Goal: Information Seeking & Learning: Learn about a topic

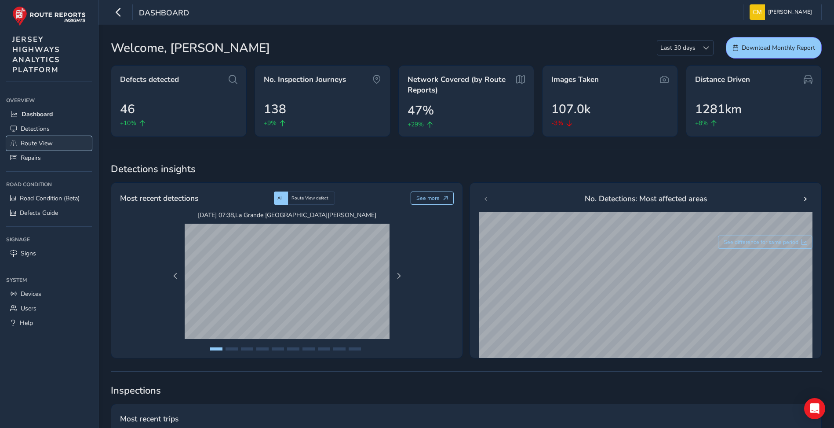
click at [42, 139] on span "Route View" at bounding box center [37, 143] width 32 height 8
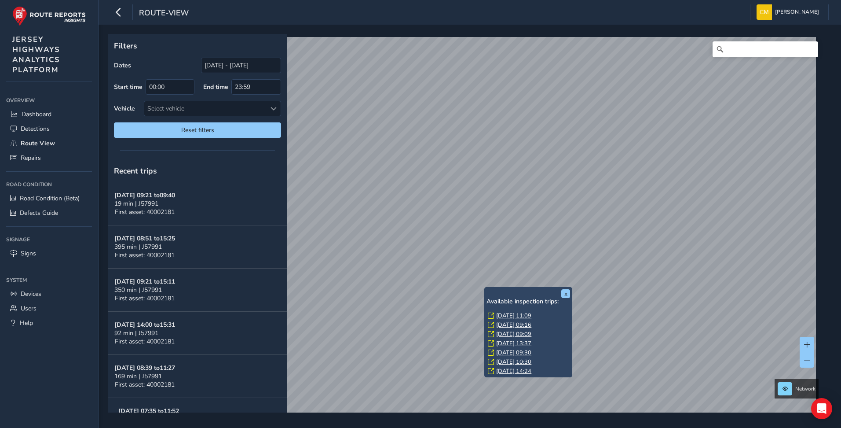
click at [505, 315] on link "[DATE] 11:09" at bounding box center [513, 315] width 35 height 8
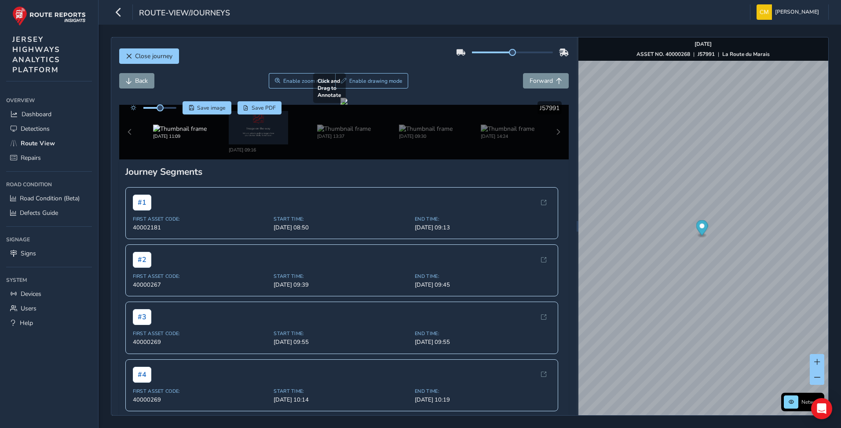
click at [347, 105] on div at bounding box center [343, 101] width 7 height 7
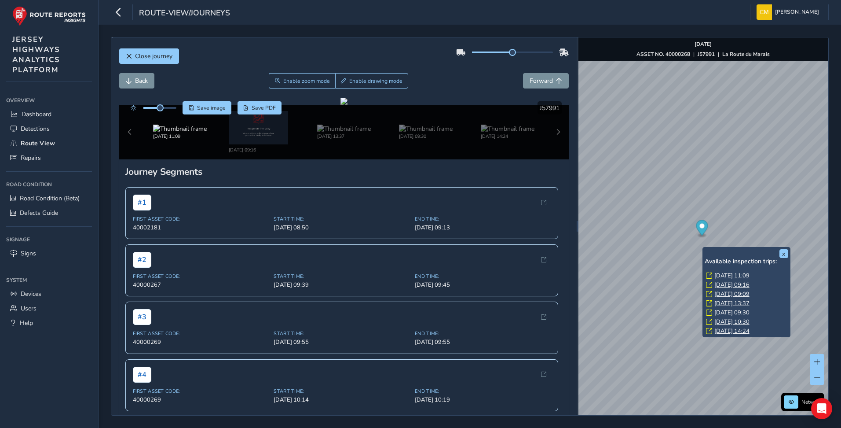
click at [732, 330] on link "[DATE] 14:24" at bounding box center [731, 331] width 35 height 8
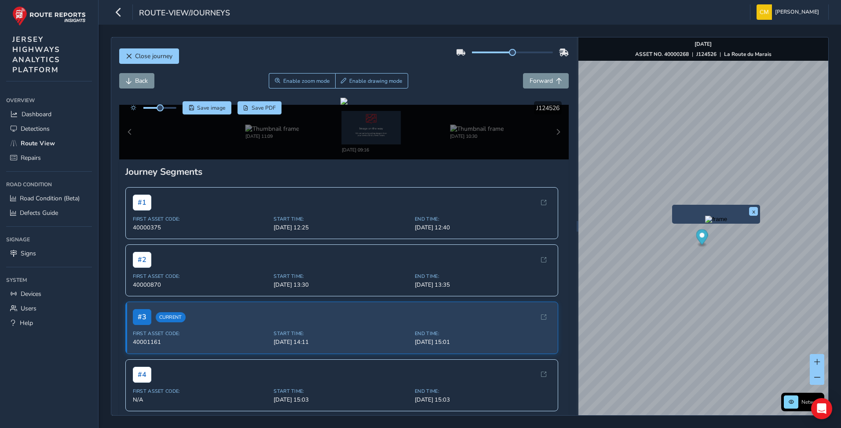
click at [705, 223] on img "Preview frame" at bounding box center [716, 219] width 22 height 7
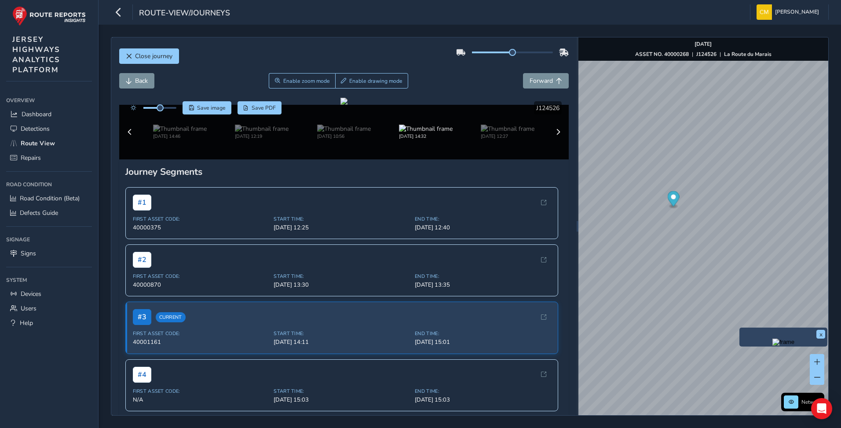
click at [740, 329] on div "x" at bounding box center [783, 336] width 88 height 19
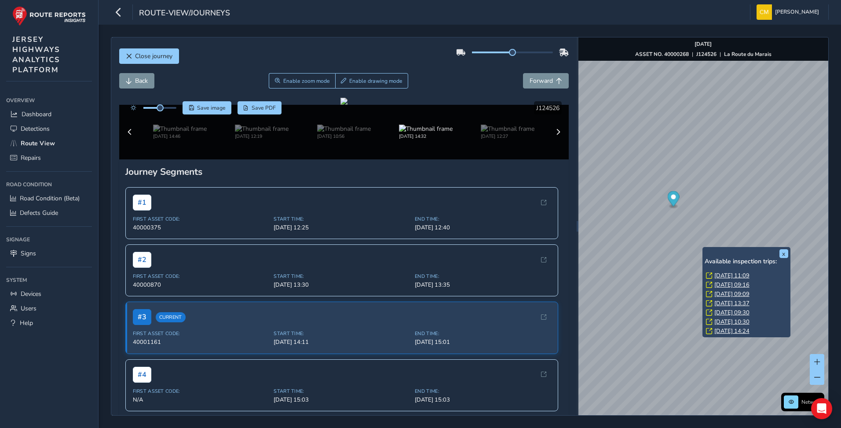
click at [731, 332] on link "[DATE] 14:24" at bounding box center [731, 331] width 35 height 8
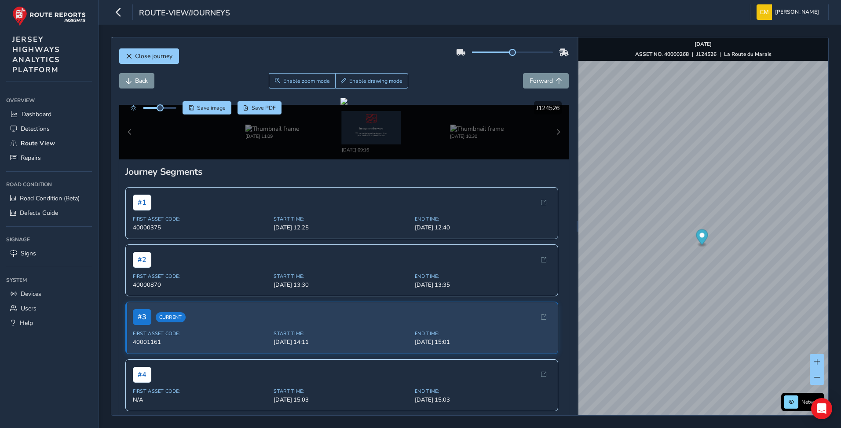
click at [550, 159] on div "[DATE] 11:09 [DATE] 09:16 [DATE] 10:30 [DATE] 14:24" at bounding box center [344, 132] width 450 height 55
click at [552, 159] on div "[DATE] 11:09 [DATE] 09:16 [DATE] 10:30 [DATE] 14:24" at bounding box center [344, 132] width 450 height 55
click at [274, 133] on img at bounding box center [272, 128] width 54 height 8
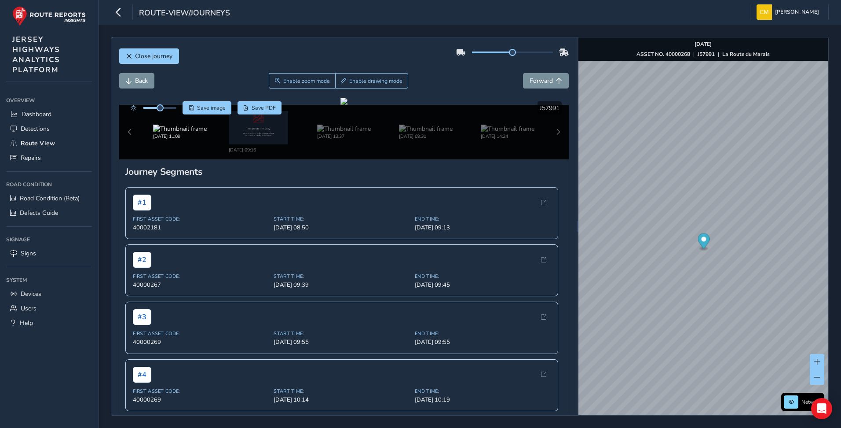
click at [551, 159] on div "[DATE] 11:09 [DATE] 09:16 [DATE] 13:37 [DATE] 09:30 [DATE] 14:24" at bounding box center [344, 132] width 450 height 55
click at [502, 133] on img at bounding box center [508, 128] width 54 height 8
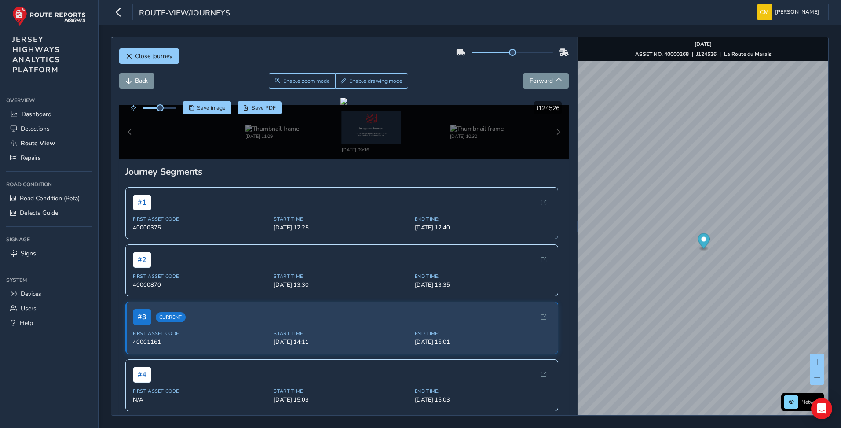
click at [548, 159] on div "[DATE] 11:09 [DATE] 09:16 [DATE] 10:30 [DATE] 14:24" at bounding box center [344, 132] width 450 height 55
click at [550, 159] on div "[DATE] 11:09 [DATE] 09:16 [DATE] 10:30 [DATE] 14:24" at bounding box center [344, 132] width 450 height 55
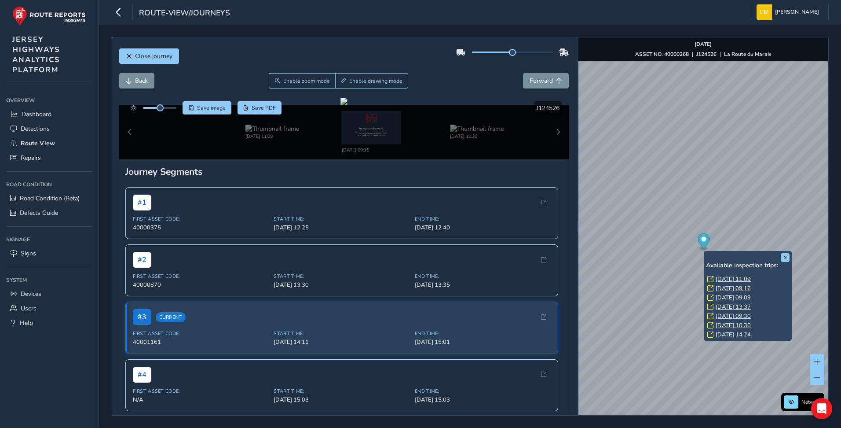
click at [733, 286] on link "[DATE] 09:16" at bounding box center [733, 288] width 35 height 8
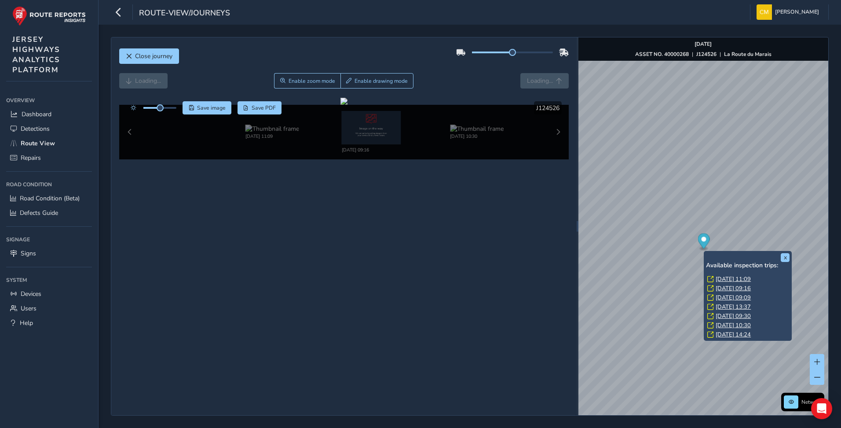
click at [736, 299] on link "[DATE] 09:09" at bounding box center [733, 297] width 35 height 8
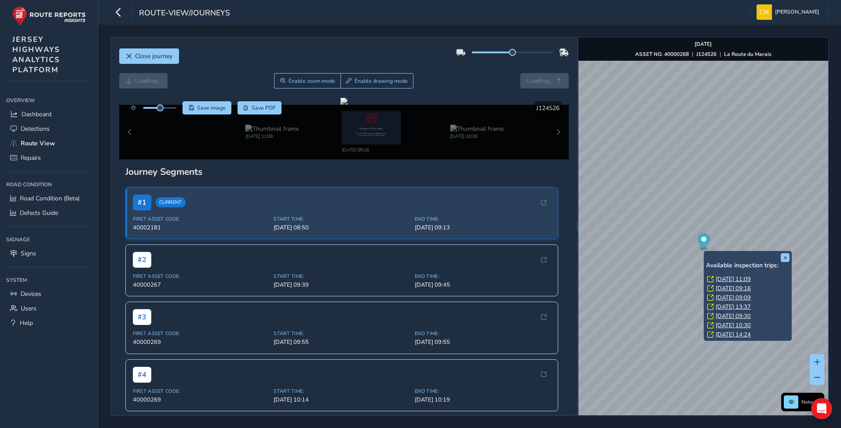
click at [738, 307] on link "[DATE] 13:37" at bounding box center [733, 307] width 35 height 8
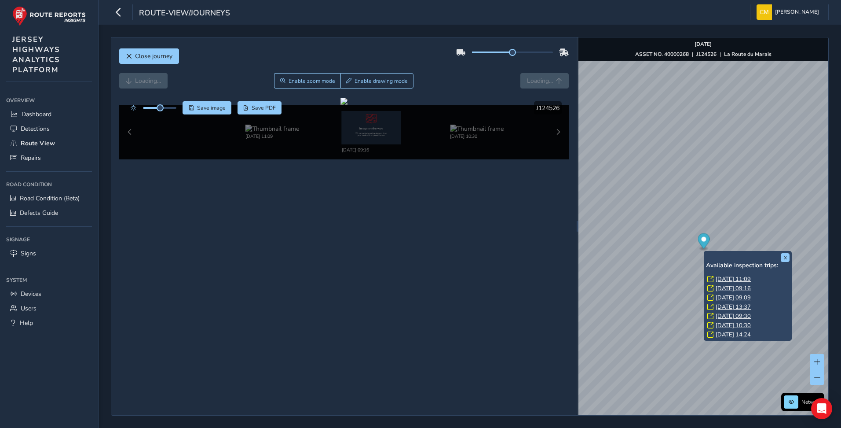
click at [740, 314] on link "[DATE] 09:30" at bounding box center [733, 316] width 35 height 8
click at [740, 325] on link "[DATE] 10:30" at bounding box center [733, 325] width 35 height 8
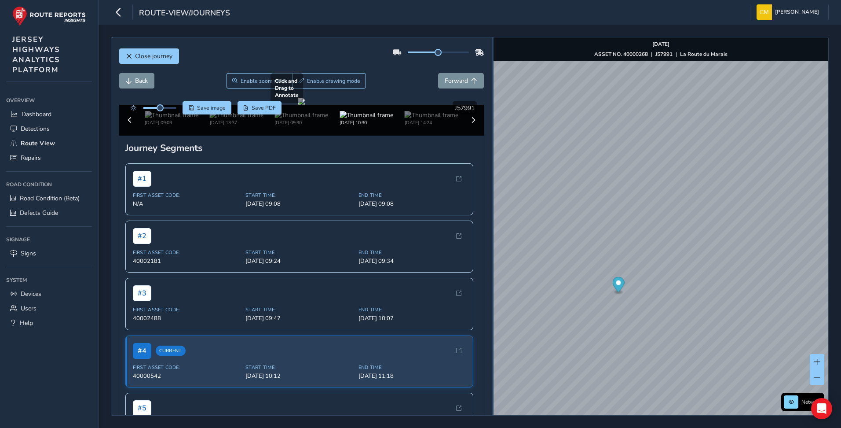
drag, startPoint x: 577, startPoint y: 223, endPoint x: 489, endPoint y: 222, distance: 88.4
click at [493, 222] on div at bounding box center [493, 226] width 2 height 11
click at [435, 125] on div "Close journey Back Enable zoom mode Enable drawing mode Forward Click and Drag …" at bounding box center [470, 226] width 718 height 378
